Goal: Find specific page/section: Find specific page/section

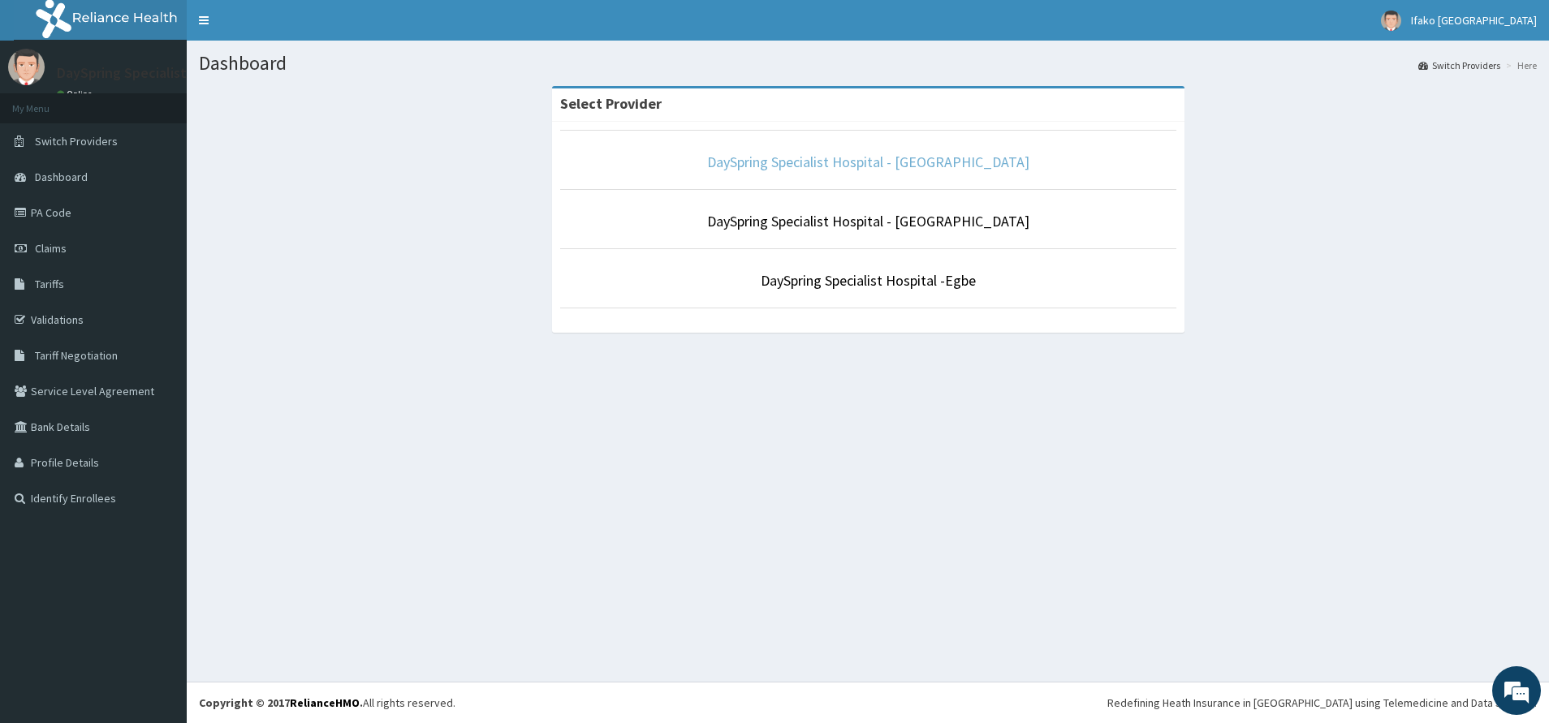
click at [957, 153] on link "DaySpring Specialist Hospital - [GEOGRAPHIC_DATA]" at bounding box center [868, 162] width 322 height 19
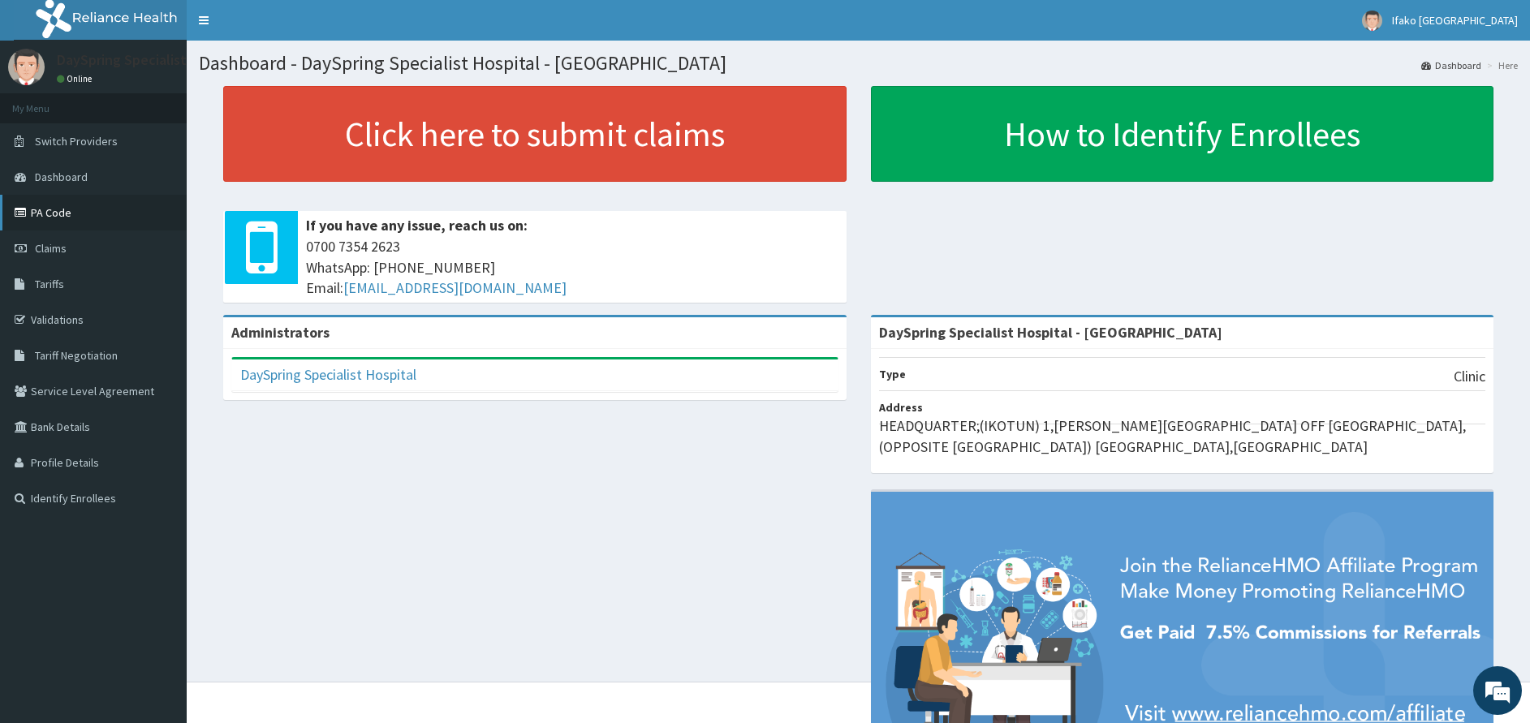
click at [80, 213] on link "PA Code" at bounding box center [93, 213] width 187 height 36
